Goal: Find contact information: Obtain details needed to contact an individual or organization

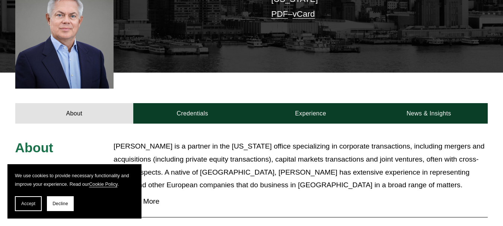
scroll to position [278, 0]
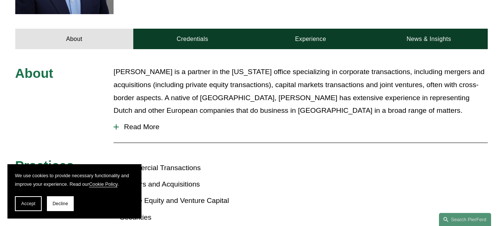
click at [135, 126] on span "Read More" at bounding box center [303, 127] width 369 height 8
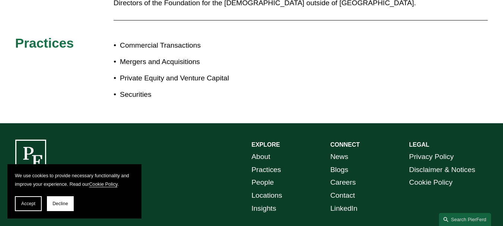
scroll to position [464, 0]
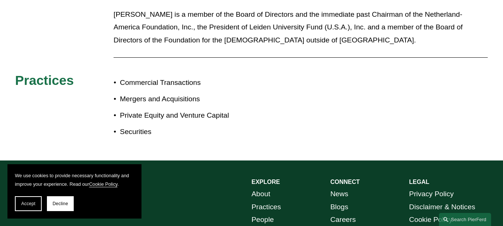
click at [153, 142] on div "Commercial Transactions Mergers and Acquisitions Private Equity and Venture Cap…" at bounding box center [182, 108] width 138 height 70
click at [157, 138] on p "Securities" at bounding box center [185, 131] width 131 height 13
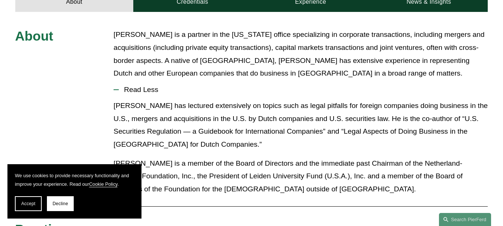
scroll to position [278, 0]
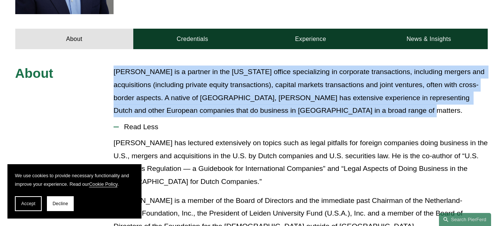
drag, startPoint x: 115, startPoint y: 74, endPoint x: 393, endPoint y: 117, distance: 280.9
click at [393, 117] on p "[PERSON_NAME] is a partner in the [US_STATE] office specializing in corporate t…" at bounding box center [300, 91] width 374 height 52
copy p "[PERSON_NAME] is a partner in the [US_STATE] office specializing in corporate t…"
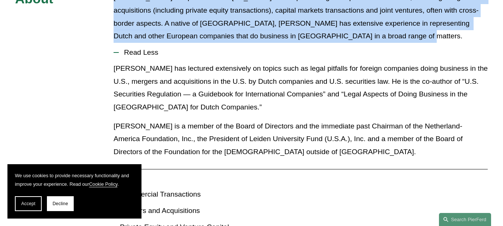
scroll to position [390, 0]
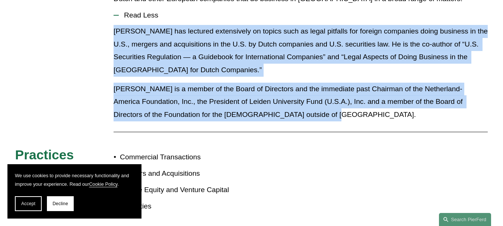
drag, startPoint x: 111, startPoint y: 32, endPoint x: 307, endPoint y: 118, distance: 213.6
click at [307, 118] on div "About [PERSON_NAME] is a partner in the [US_STATE] office specializing in corpo…" at bounding box center [251, 86] width 503 height 264
copy div "[PERSON_NAME] has lectured extensively on topics such as legal pitfalls for for…"
